Goal: Navigation & Orientation: Find specific page/section

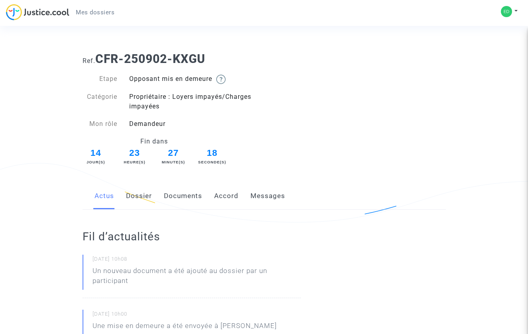
click at [133, 192] on link "Dossier" at bounding box center [139, 196] width 26 height 26
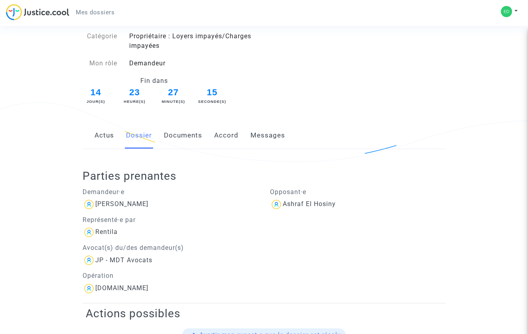
scroll to position [51, 0]
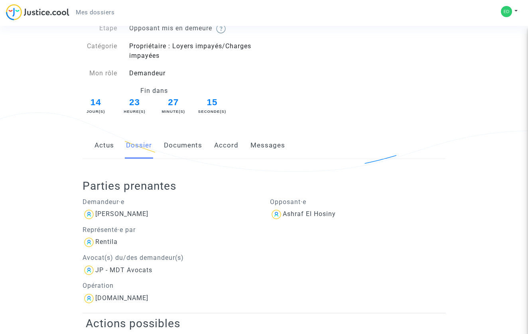
click at [179, 142] on link "Documents" at bounding box center [183, 145] width 38 height 26
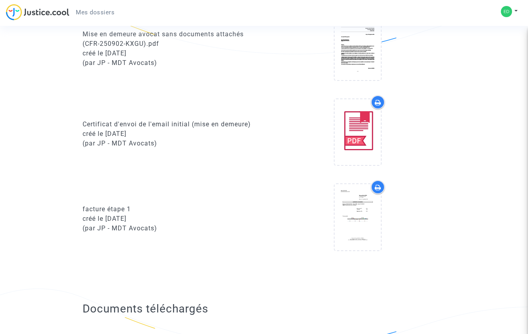
scroll to position [461, 0]
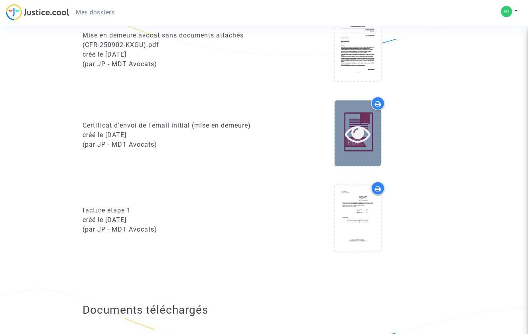
click at [367, 136] on icon at bounding box center [358, 134] width 26 height 26
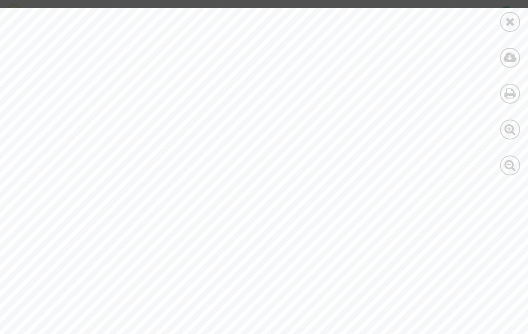
scroll to position [0, 0]
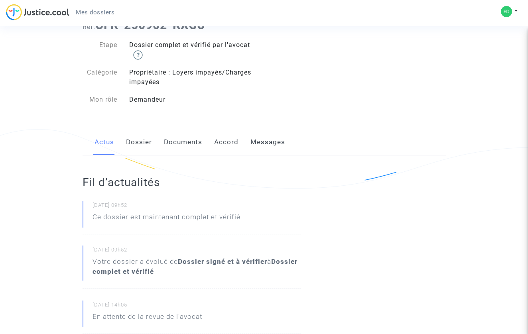
scroll to position [29, 0]
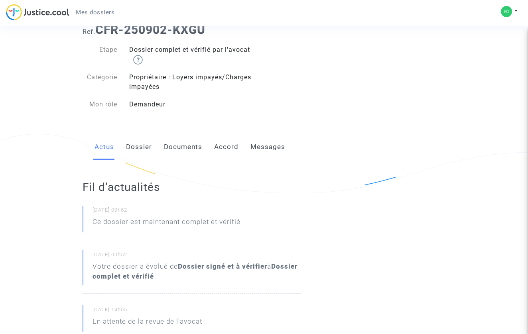
click at [171, 139] on link "Documents" at bounding box center [183, 147] width 38 height 26
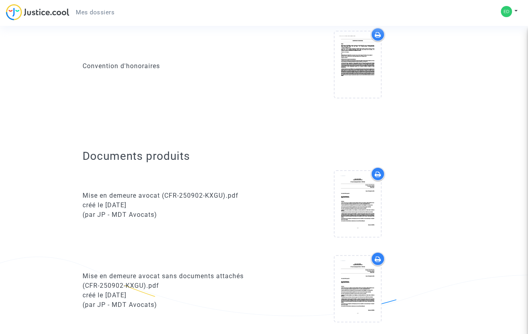
scroll to position [311, 0]
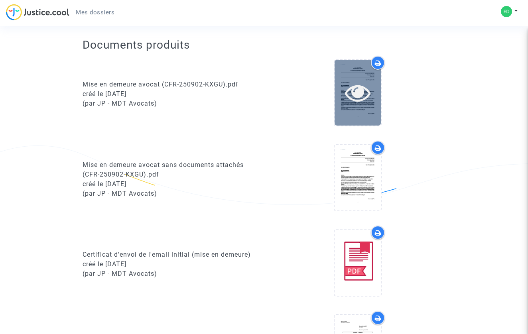
click at [357, 104] on icon at bounding box center [358, 93] width 26 height 26
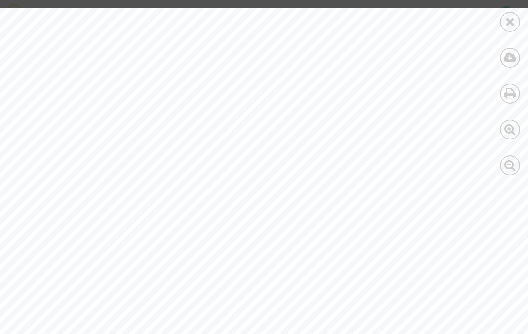
scroll to position [0, 0]
click at [512, 25] on icon at bounding box center [510, 22] width 10 height 12
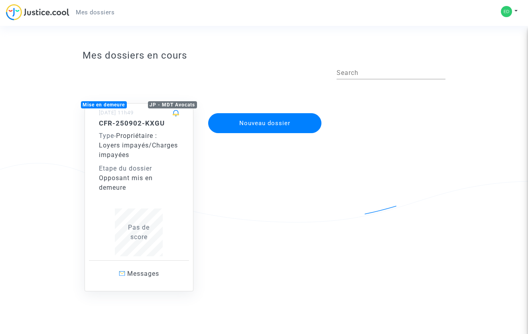
click at [152, 146] on span "Propriétaire : Loyers impayés/Charges impayées" at bounding box center [138, 145] width 79 height 27
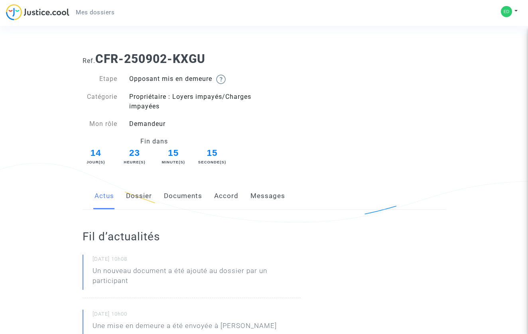
click at [170, 207] on link "Documents" at bounding box center [183, 196] width 38 height 26
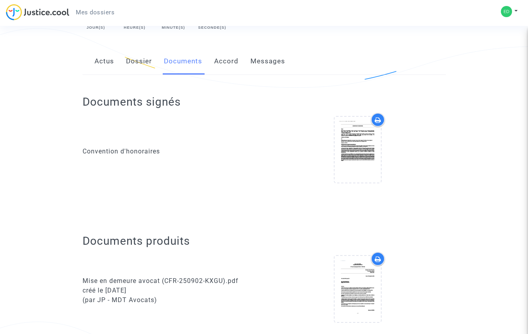
scroll to position [101, 0]
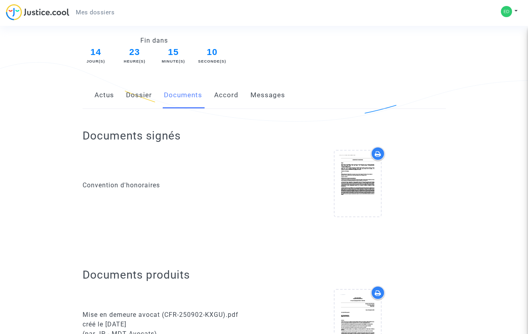
click at [256, 97] on link "Messages" at bounding box center [267, 95] width 35 height 26
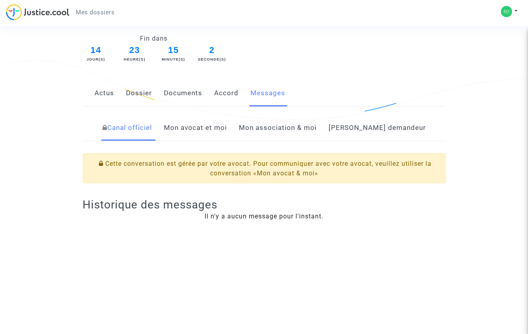
scroll to position [106, 0]
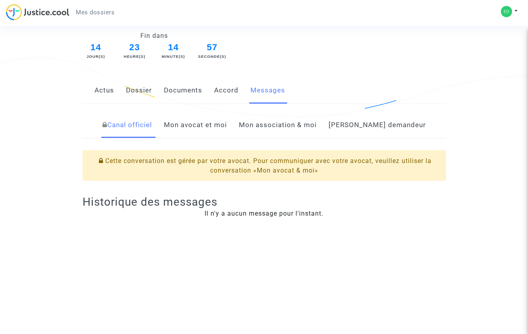
click at [227, 129] on link "Mon avocat et moi" at bounding box center [195, 125] width 63 height 26
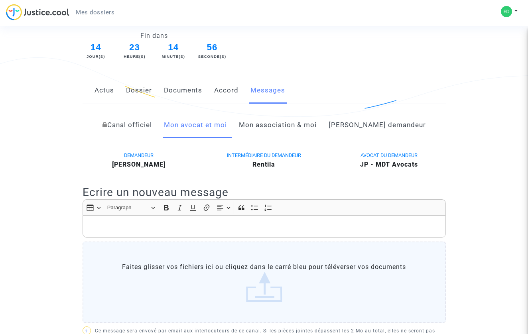
click at [280, 129] on link "Mon association & moi" at bounding box center [278, 125] width 78 height 26
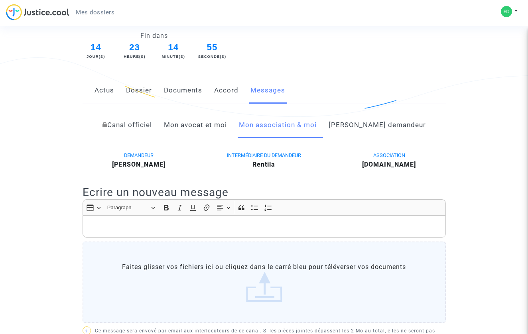
click at [366, 129] on link "Côté demandeur" at bounding box center [377, 125] width 97 height 26
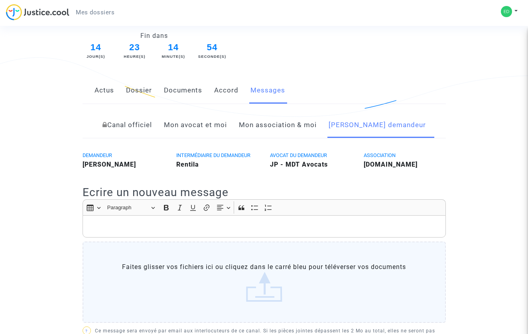
click at [152, 130] on link "Canal officiel" at bounding box center [126, 125] width 49 height 26
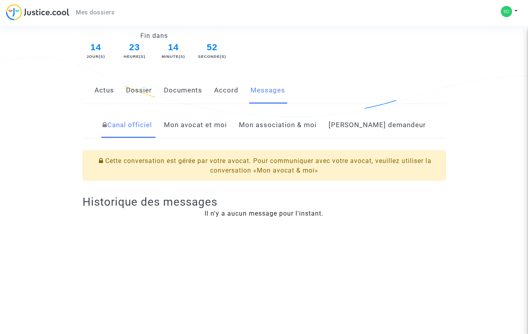
click at [171, 84] on link "Documents" at bounding box center [183, 90] width 38 height 26
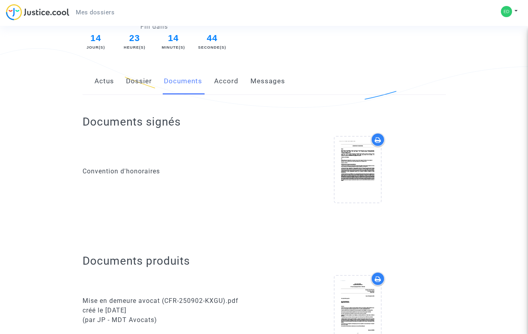
scroll to position [114, 0]
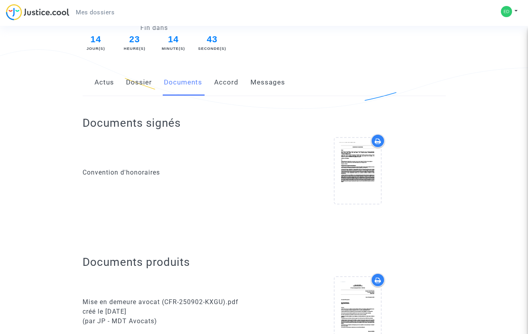
click at [135, 88] on link "Dossier" at bounding box center [139, 82] width 26 height 26
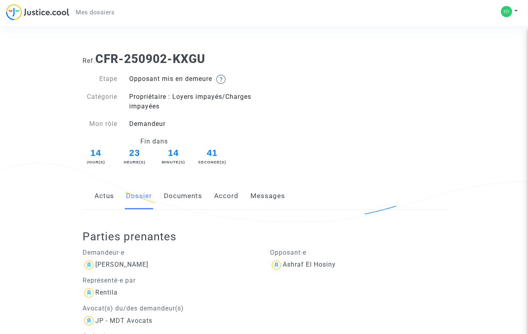
click at [104, 200] on link "Actus" at bounding box center [105, 196] width 20 height 26
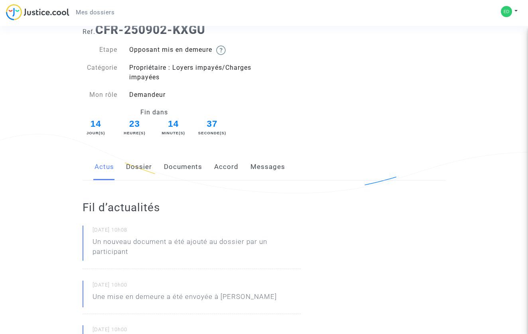
scroll to position [6, 0]
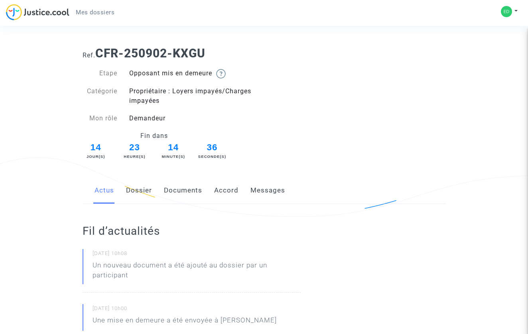
click at [137, 190] on link "Dossier" at bounding box center [139, 190] width 26 height 26
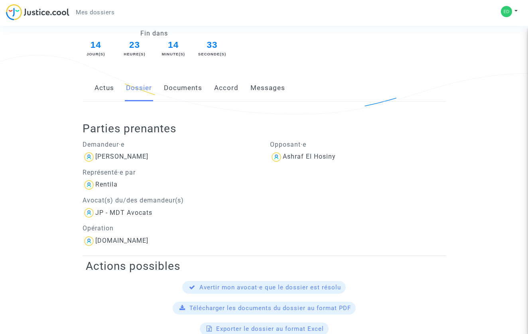
scroll to position [91, 0]
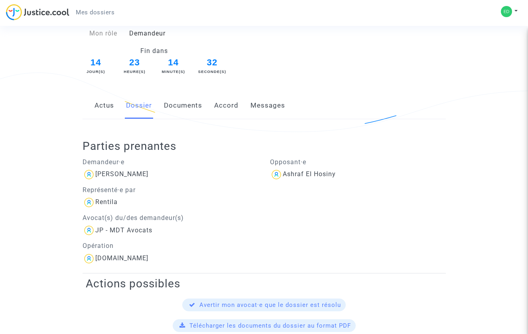
click at [188, 107] on link "Documents" at bounding box center [183, 106] width 38 height 26
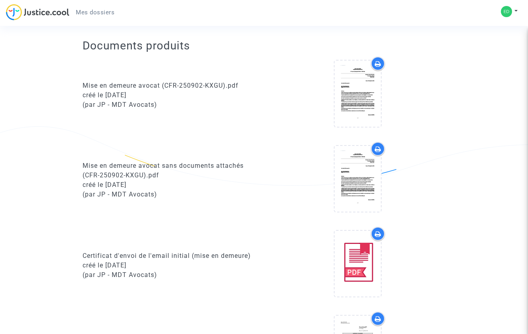
scroll to position [328, 0]
